Goal: Task Accomplishment & Management: Complete application form

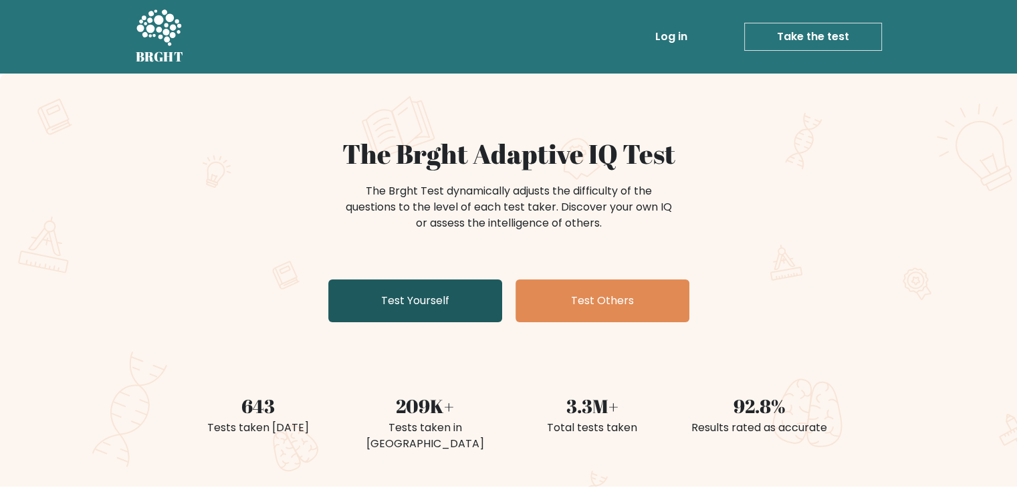
click at [481, 307] on link "Test Yourself" at bounding box center [415, 301] width 174 height 43
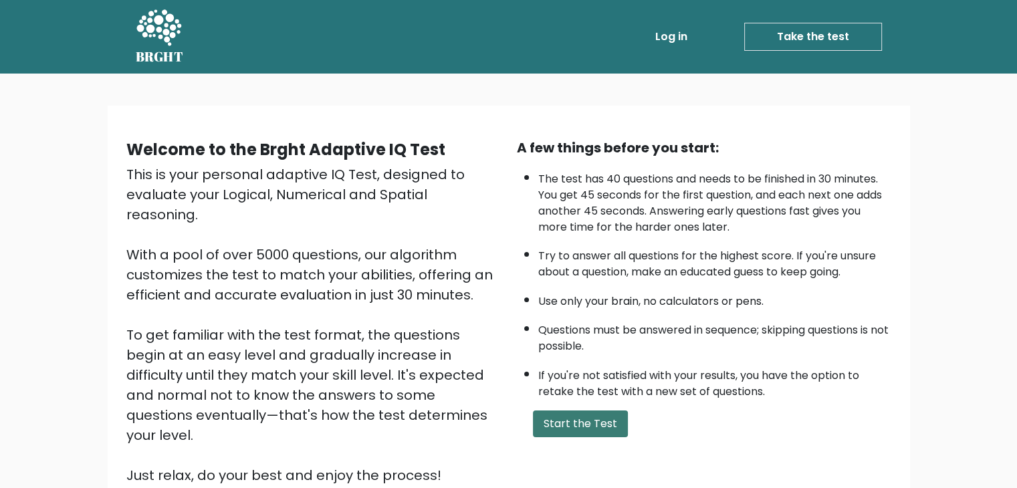
click at [590, 421] on button "Start the Test" at bounding box center [580, 424] width 95 height 27
